Goal: Communication & Community: Answer question/provide support

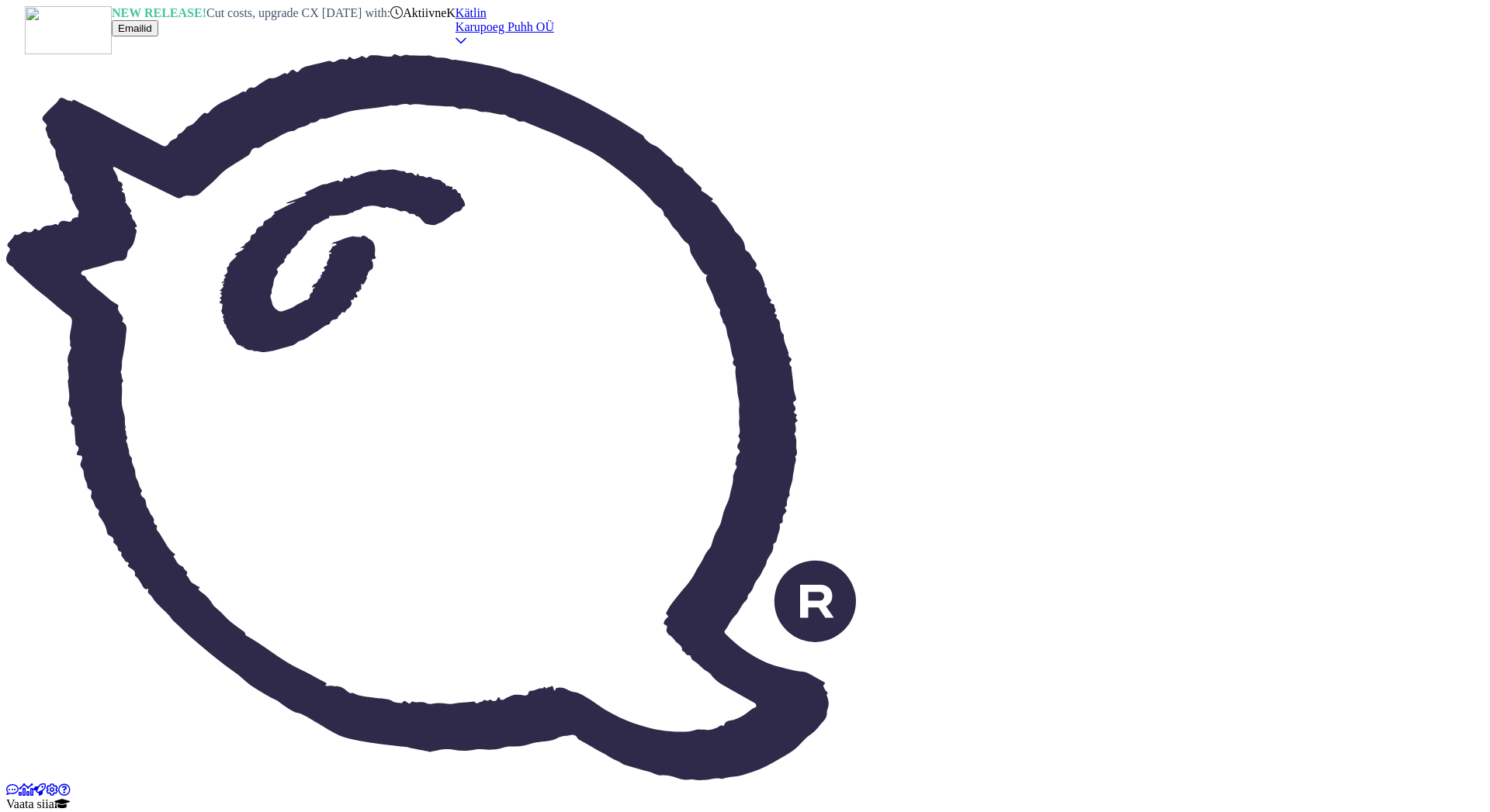
type textarea "Tere! LEGO komplektidele kehtib ka Karupoeg Puhhi kauplustes püsikliendi soodus…"
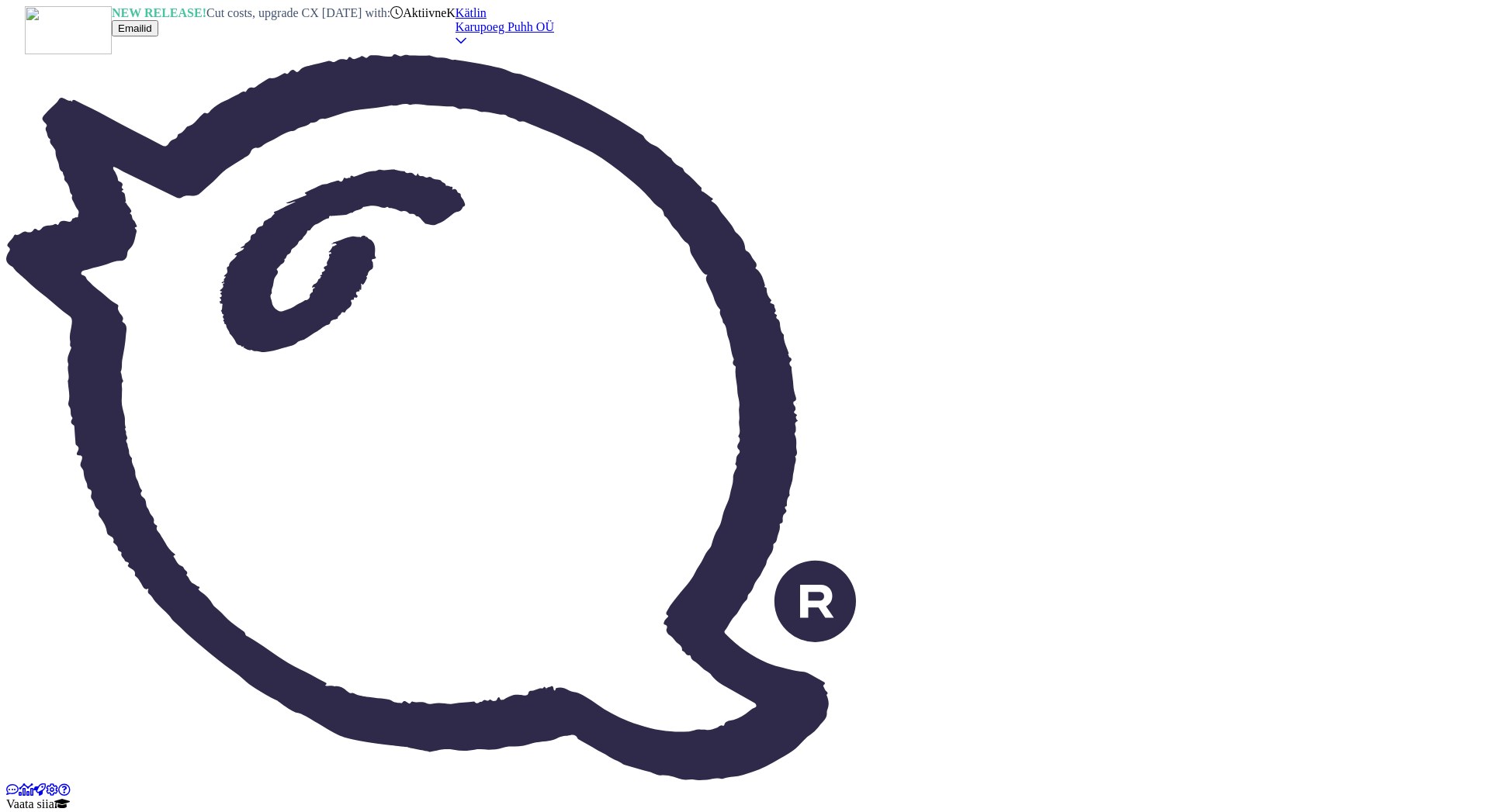
drag, startPoint x: 1428, startPoint y: 111, endPoint x: 1448, endPoint y: 101, distance: 22.4
